Goal: Information Seeking & Learning: Learn about a topic

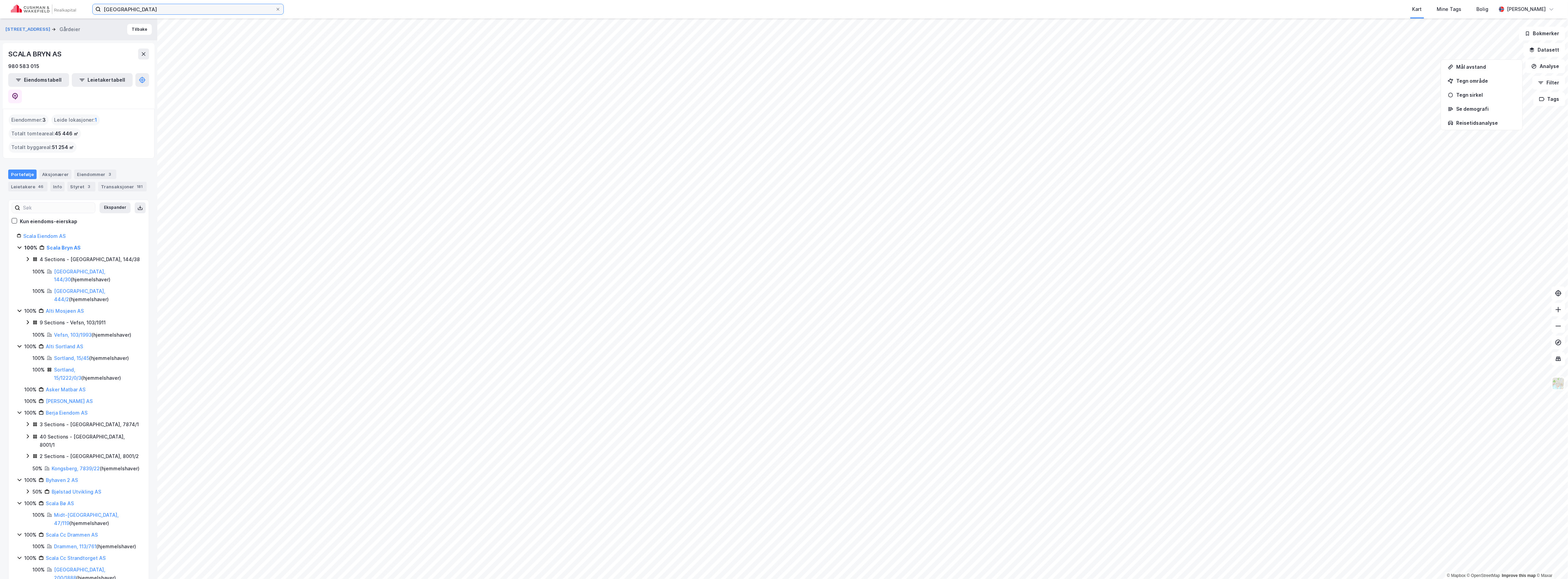
click at [152, 12] on input "[GEOGRAPHIC_DATA]" at bounding box center [188, 9] width 174 height 10
click at [152, 12] on input "[GEOGRAPHIC_DATA]" at bounding box center [188, 9] width 174 height 10
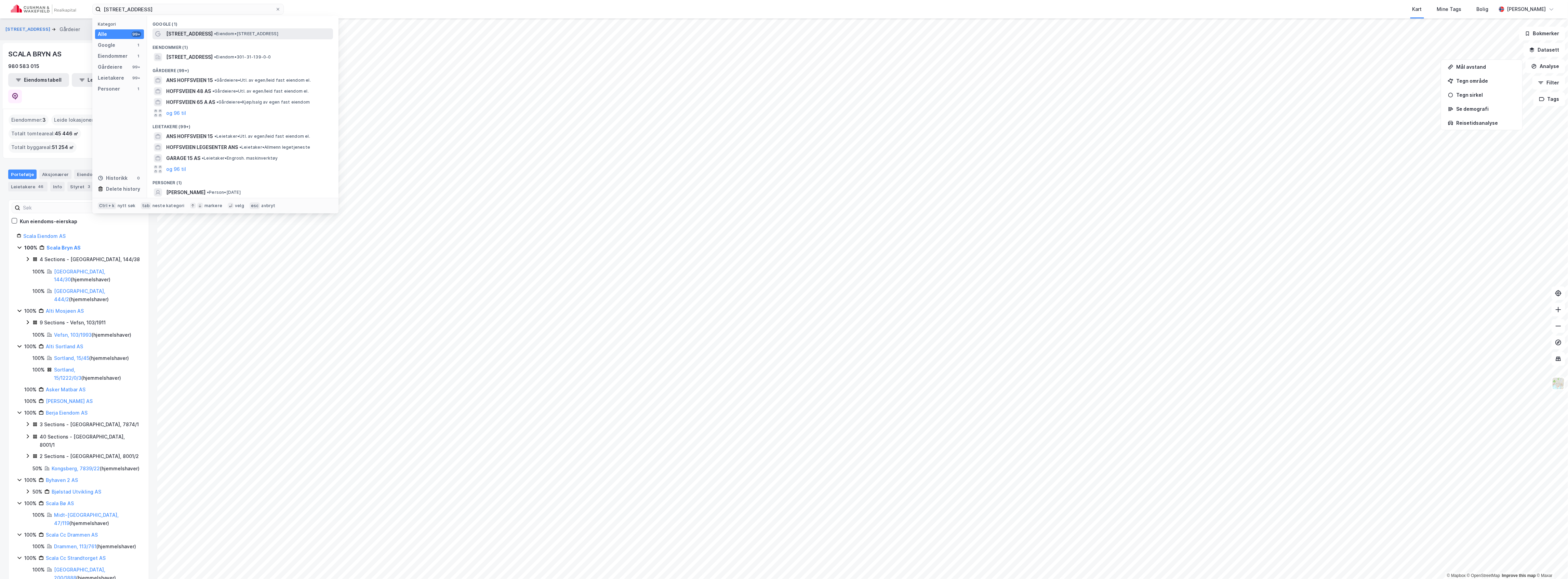
click at [195, 32] on span "[STREET_ADDRESS]" at bounding box center [189, 33] width 46 height 8
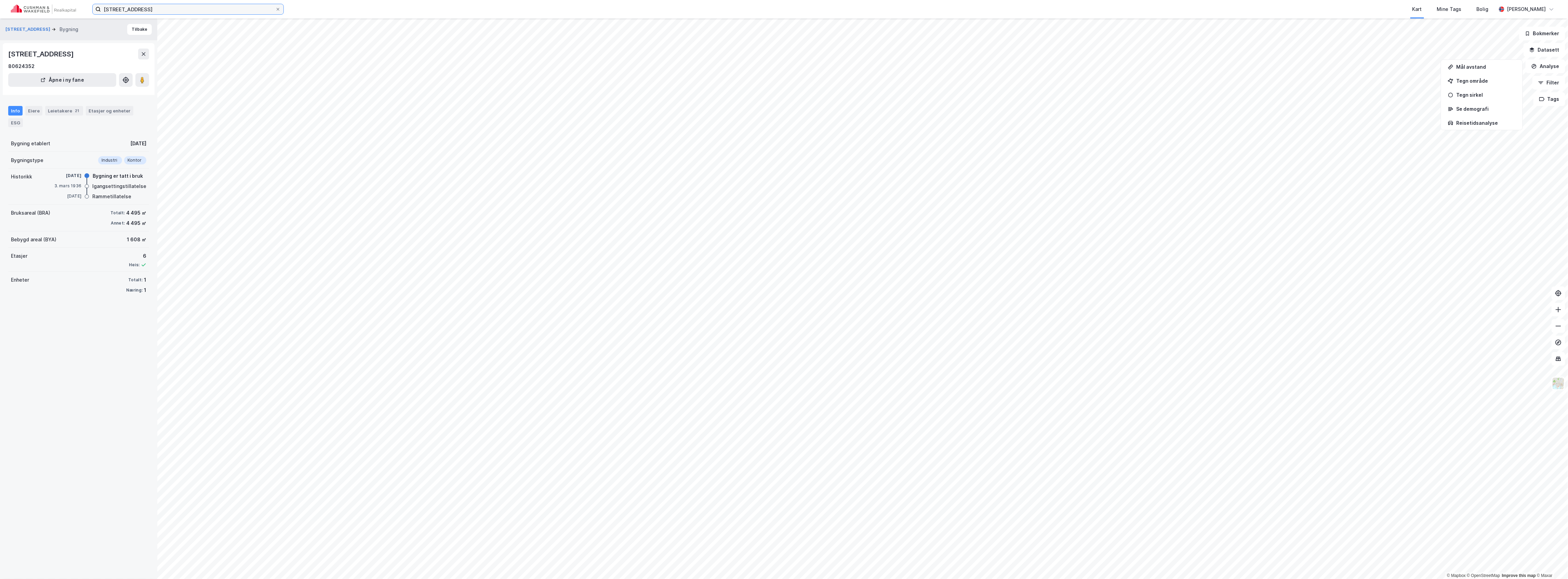
click at [148, 4] on input "[STREET_ADDRESS]" at bounding box center [188, 9] width 174 height 10
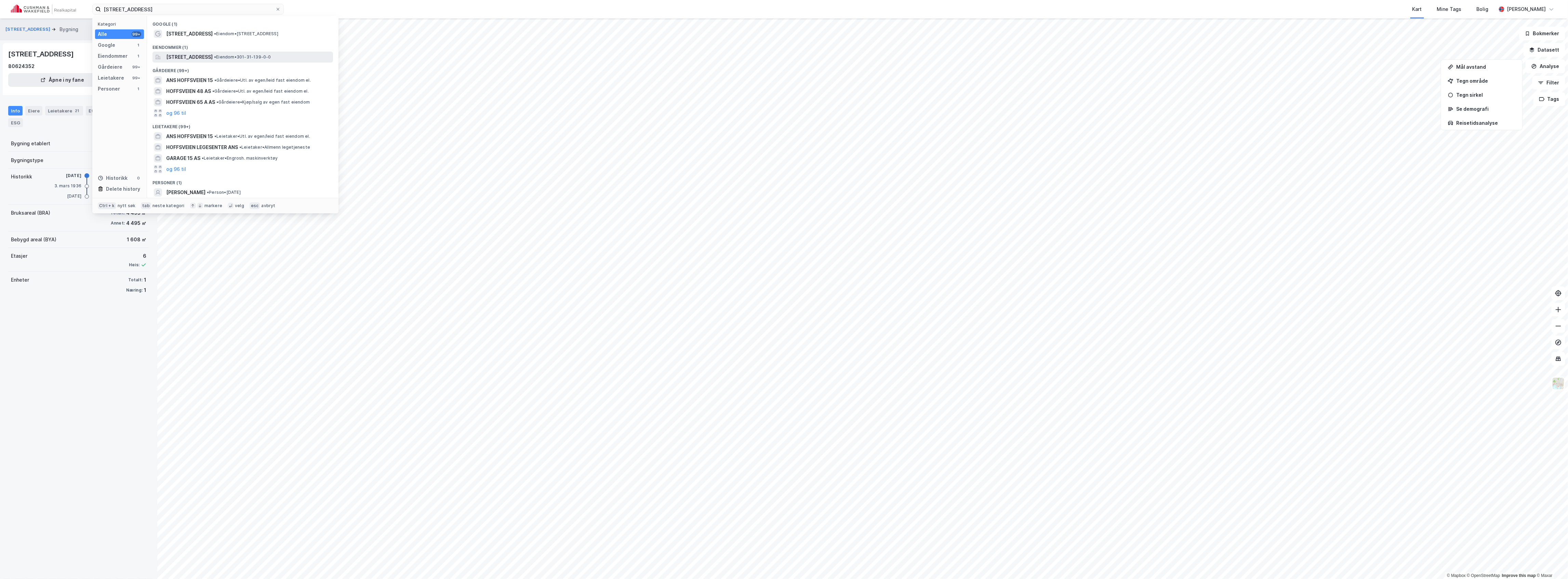
click at [198, 57] on span "[STREET_ADDRESS]" at bounding box center [189, 57] width 46 height 8
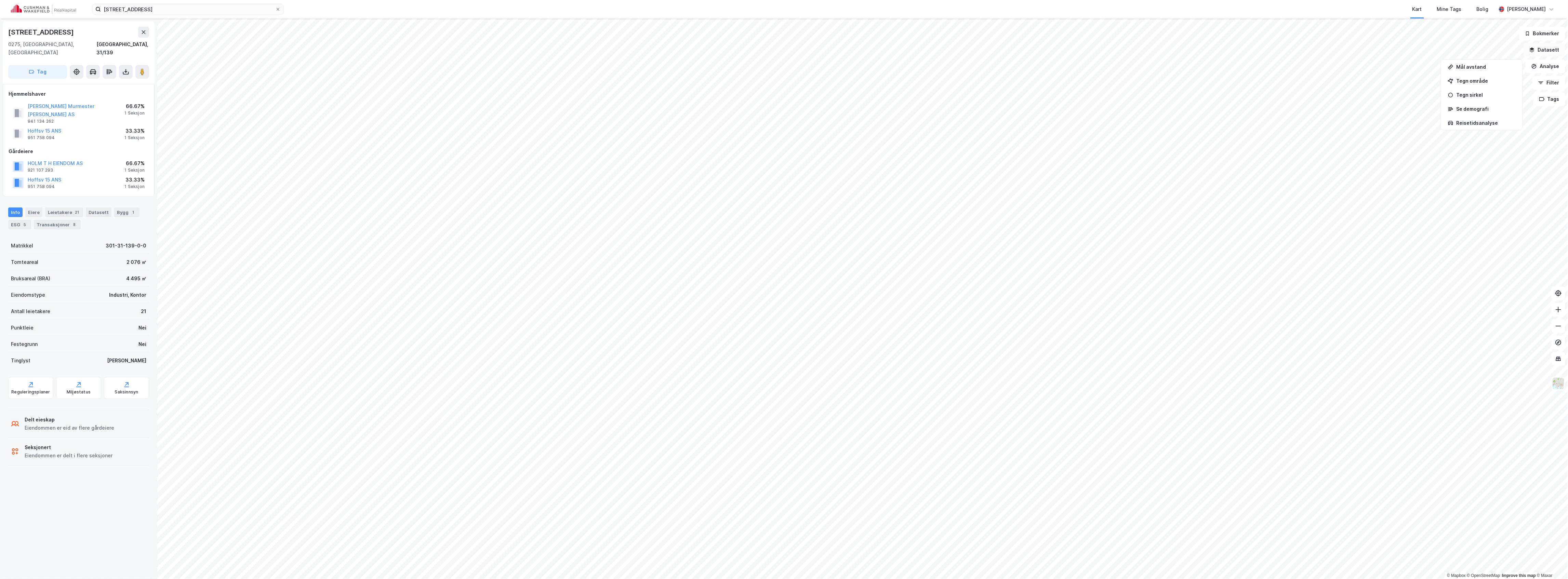
drag, startPoint x: 1544, startPoint y: 50, endPoint x: 1548, endPoint y: 53, distance: 5.0
click at [1544, 51] on button "Datasett" at bounding box center [1544, 50] width 42 height 13
click at [1446, 142] on div "CWR Intern" at bounding box center [1500, 142] width 121 height 16
click at [1451, 178] on div "Verdivurderinger" at bounding box center [1503, 175] width 111 height 16
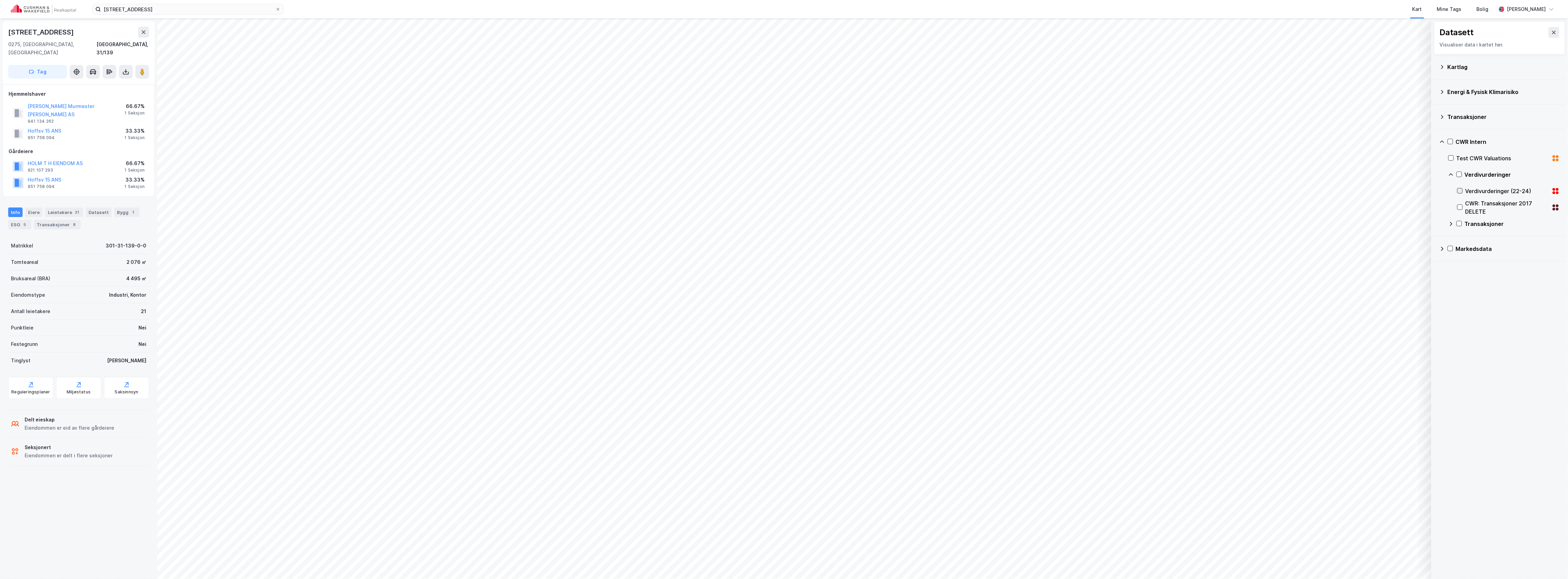
click at [1459, 193] on icon at bounding box center [1460, 191] width 5 height 5
click at [138, 7] on input "[STREET_ADDRESS]" at bounding box center [188, 9] width 174 height 10
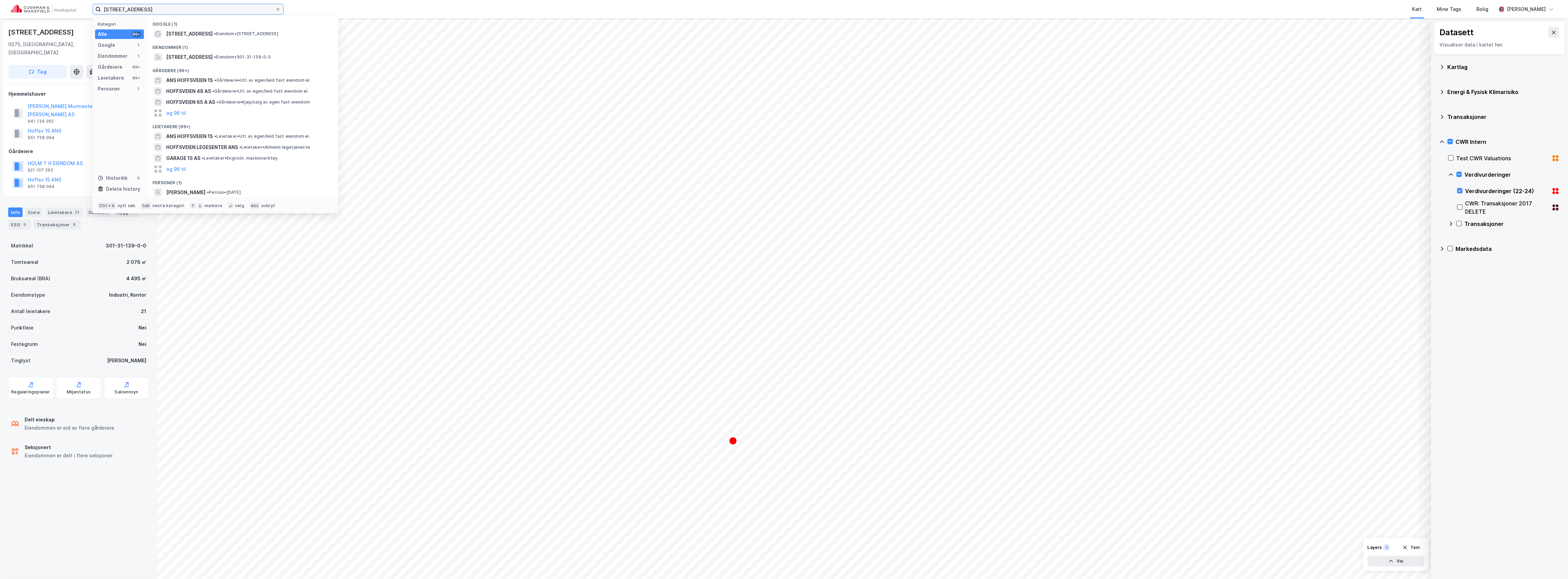
click at [137, 7] on input "[STREET_ADDRESS]" at bounding box center [188, 9] width 174 height 10
click at [137, 7] on input "[STREET_ADDRESS]" at bounding box center [188, 9] width 174 height 10
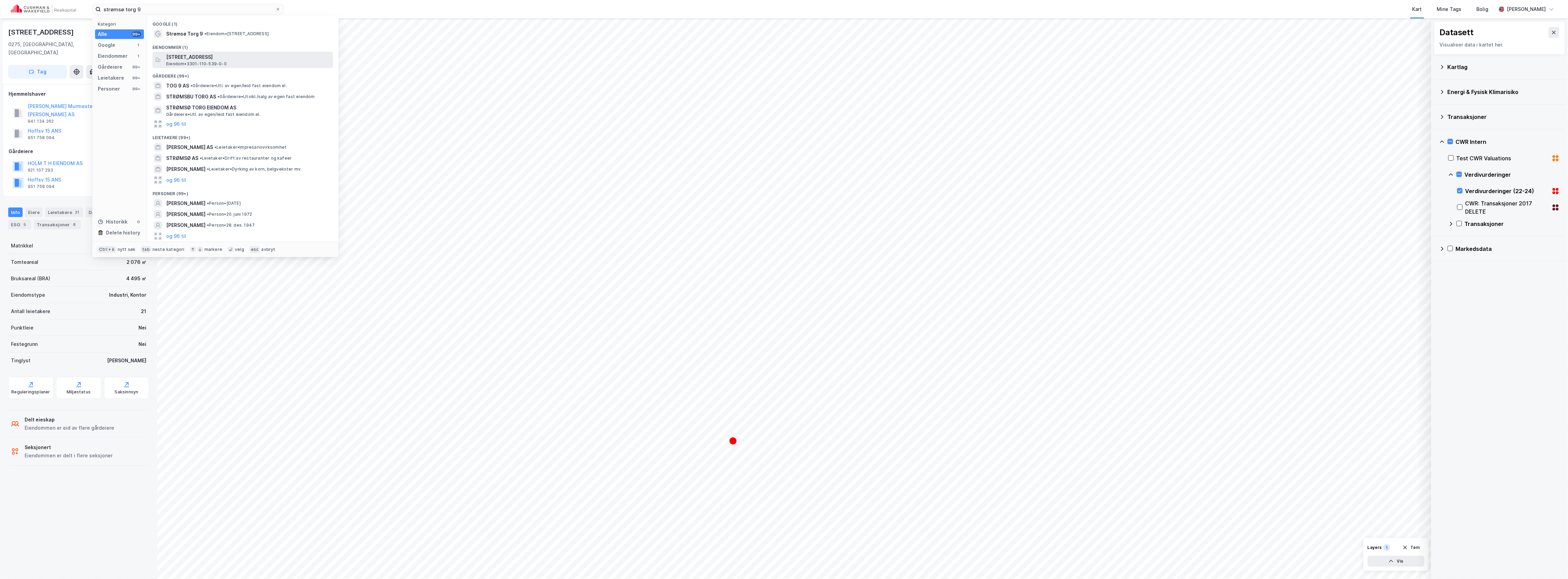
click at [220, 55] on span "[STREET_ADDRESS]" at bounding box center [248, 57] width 164 height 8
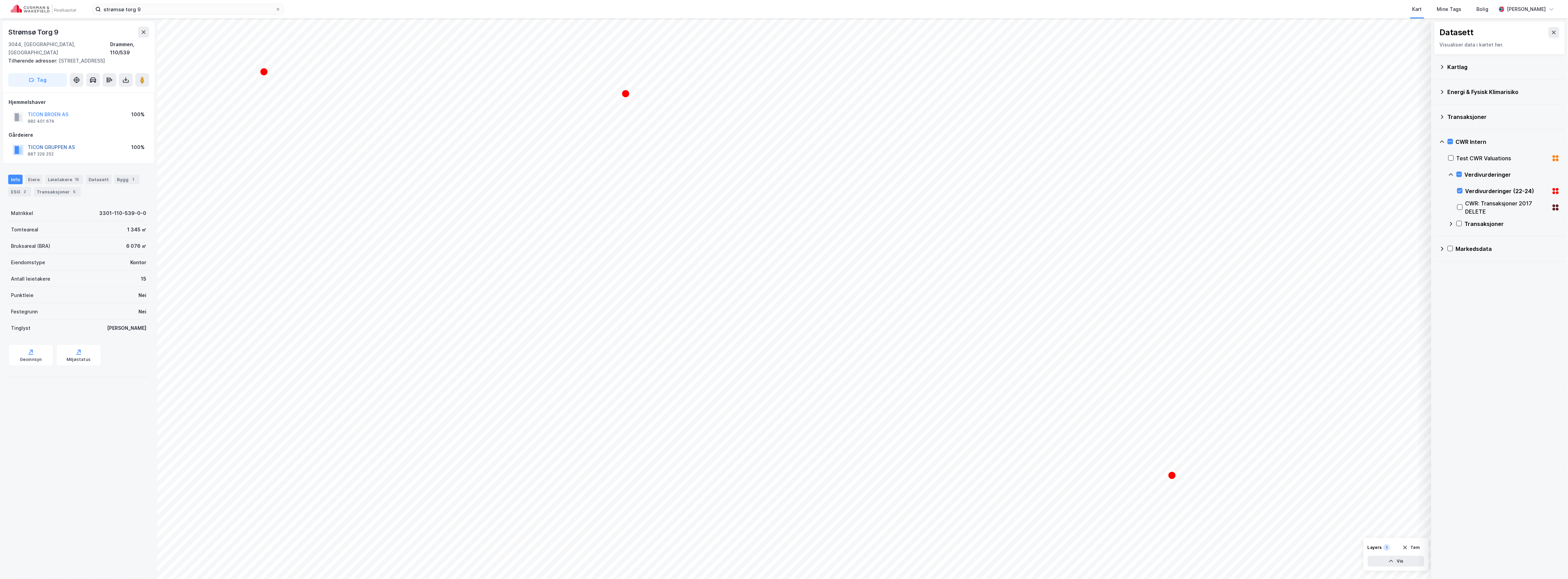
click at [0, 0] on button "TICON GRUPPEN AS" at bounding box center [0, 0] width 0 height 0
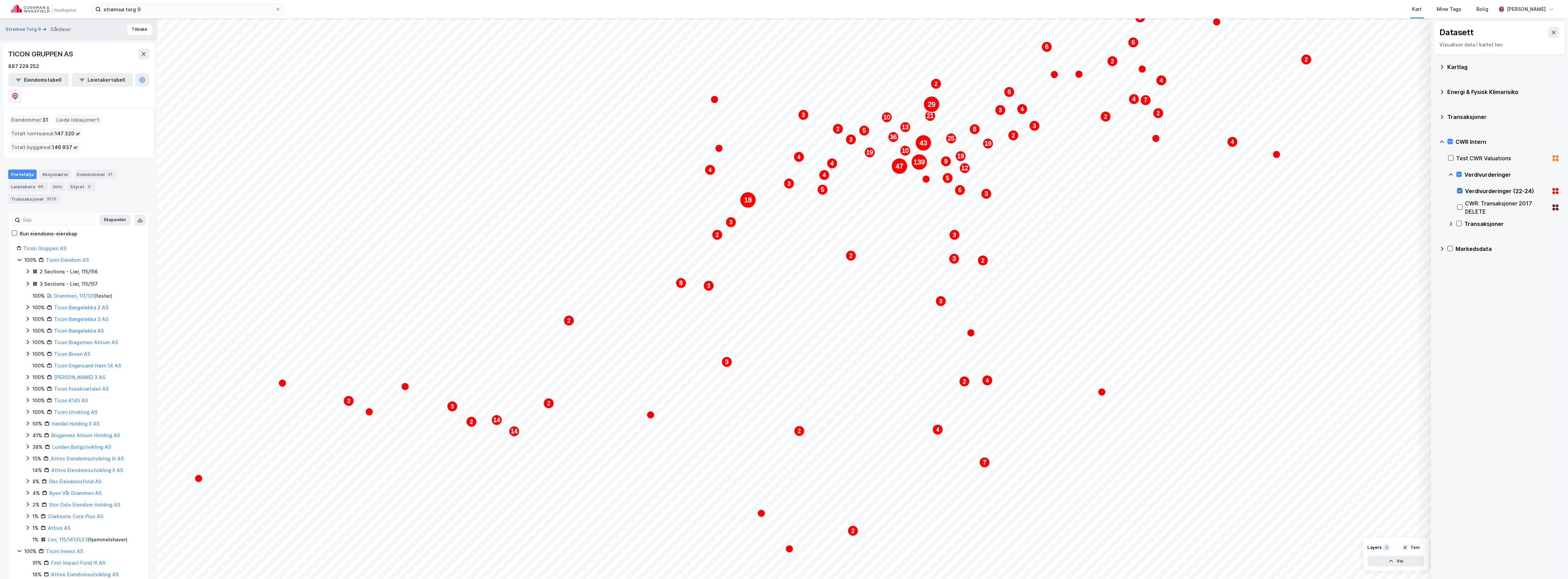
click at [1460, 189] on icon at bounding box center [1460, 191] width 5 height 5
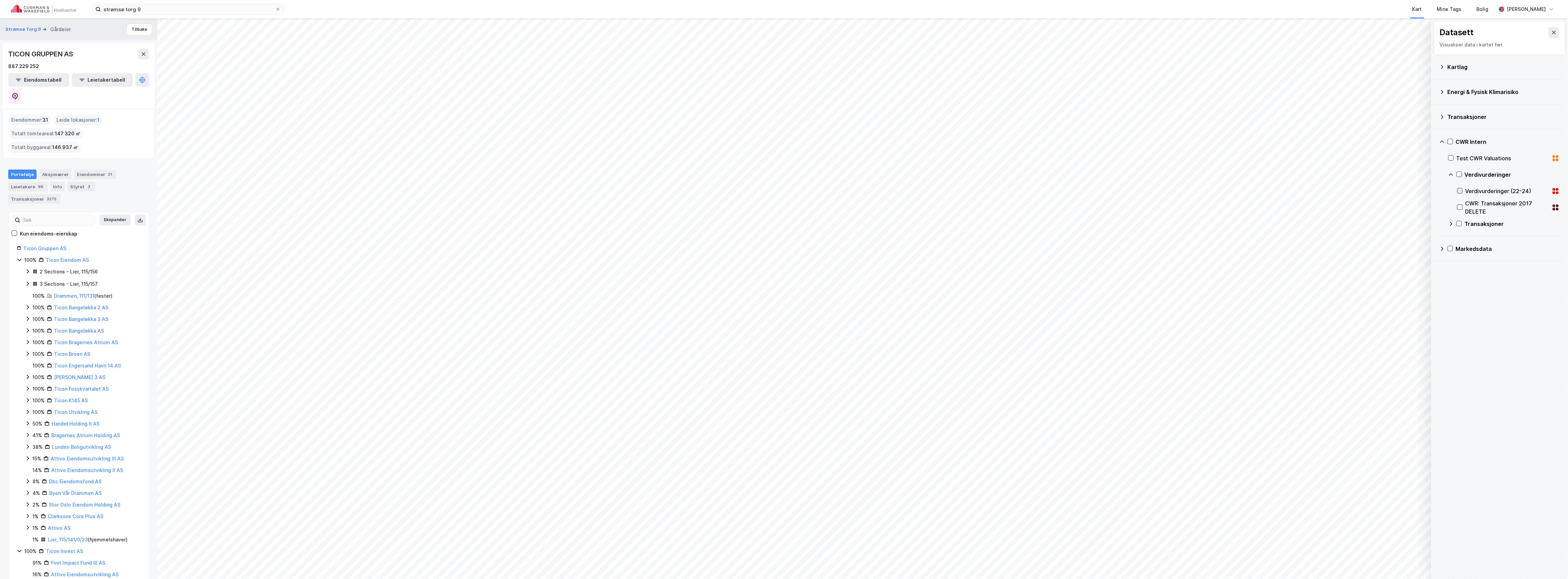
click at [1461, 190] on icon at bounding box center [1460, 191] width 5 height 5
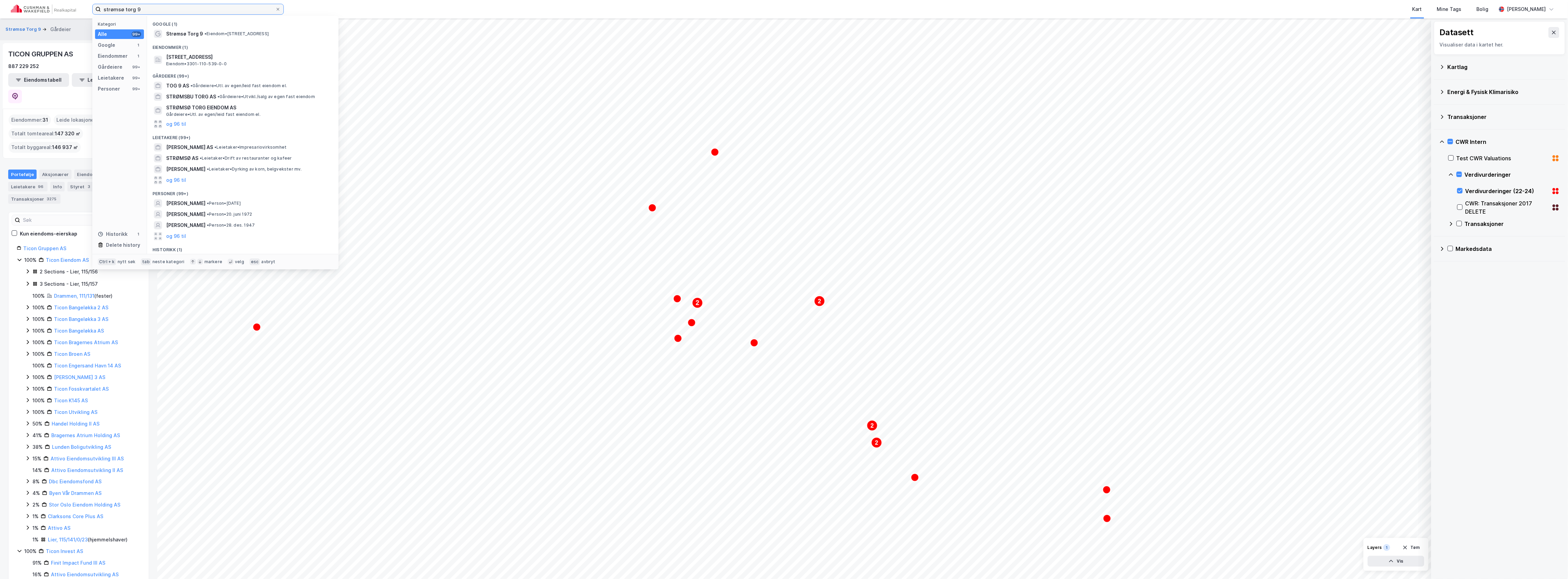
drag, startPoint x: 159, startPoint y: 12, endPoint x: 91, endPoint y: -5, distance: 70.1
click at [91, 0] on html "strømsø torg 9 Kategori Alle 99+ Google 1 Eiendommer 1 Gårdeiere 99+ Leietakere…" at bounding box center [784, 290] width 1568 height 579
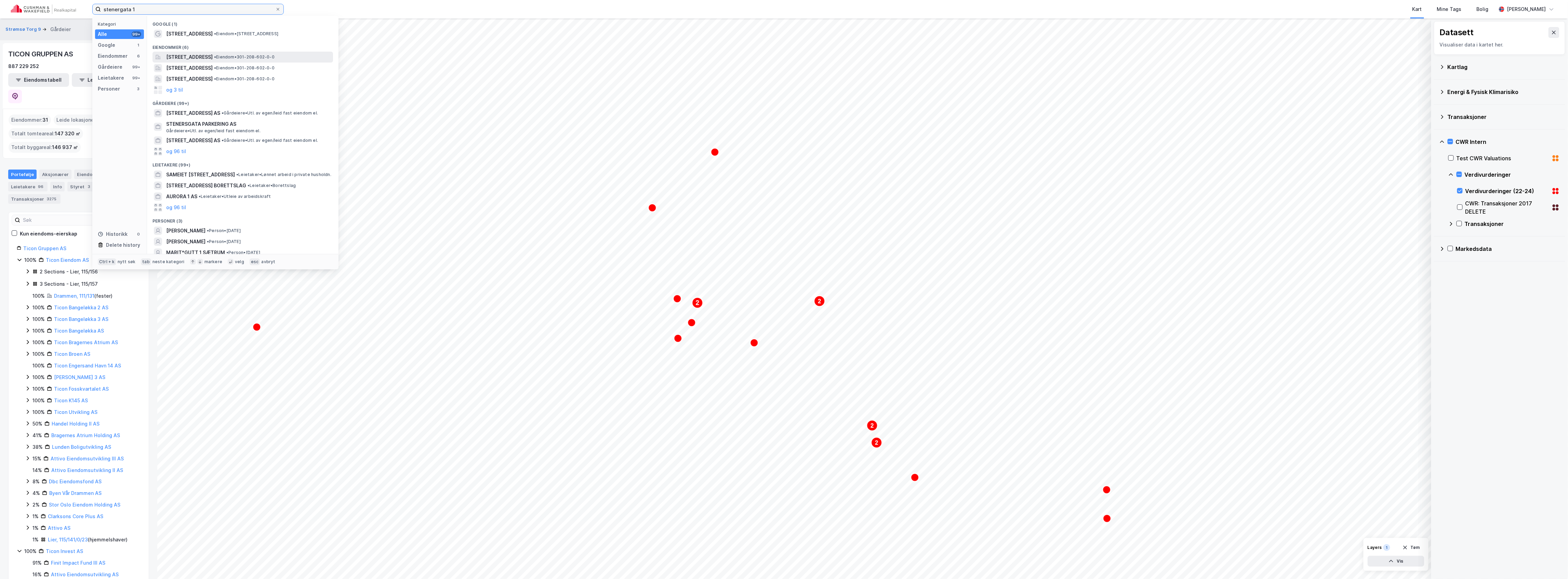
type input "stenergata 1"
click at [197, 58] on span "[STREET_ADDRESS]" at bounding box center [189, 57] width 46 height 8
